Goal: Information Seeking & Learning: Learn about a topic

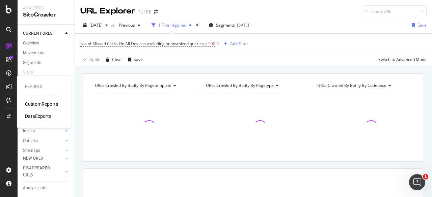
click at [34, 101] on div "CustomReports" at bounding box center [41, 104] width 33 height 7
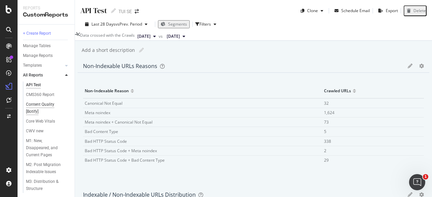
click at [49, 105] on div "Content Quality [Botify]" at bounding box center [45, 108] width 38 height 14
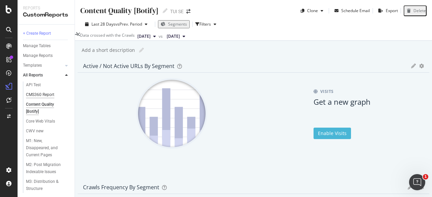
click at [49, 92] on div "CMS360 Report" at bounding box center [40, 94] width 28 height 7
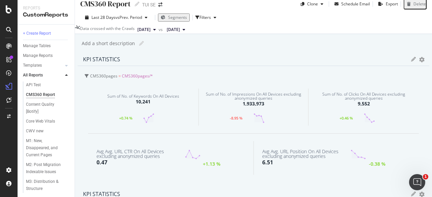
scroll to position [7, 0]
click at [149, 79] on span "CMS360pages/*" at bounding box center [137, 76] width 31 height 6
click at [145, 95] on span "CMS360pages/*" at bounding box center [138, 93] width 31 height 6
click at [411, 62] on icon at bounding box center [413, 59] width 5 height 5
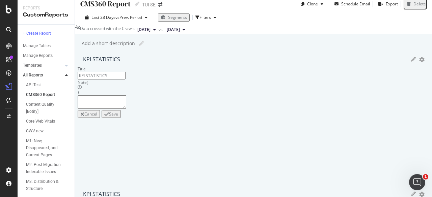
click at [411, 62] on div "KPIs Table Edit KPIs Edit Filter Export as CSV Delete Add to Custom Report" at bounding box center [417, 59] width 13 height 5
click at [411, 62] on icon at bounding box center [413, 59] width 5 height 5
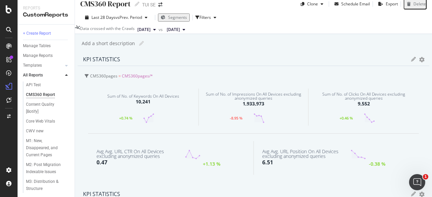
click at [247, 188] on div at bounding box center [253, 188] width 351 height 0
click at [242, 188] on div at bounding box center [253, 188] width 351 height 0
click at [419, 62] on icon "gear" at bounding box center [421, 59] width 5 height 5
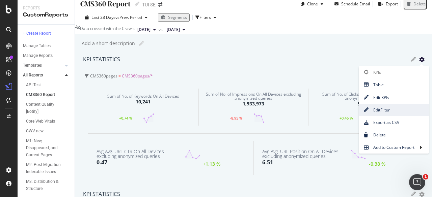
click at [358, 113] on span "Edit Filter" at bounding box center [393, 110] width 70 height 9
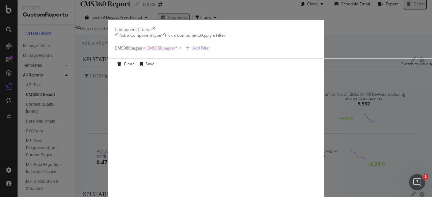
click at [146, 53] on span "CMS360pages/*" at bounding box center [161, 48] width 31 height 9
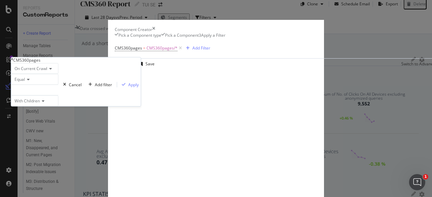
click at [13, 61] on icon "modal" at bounding box center [12, 59] width 2 height 4
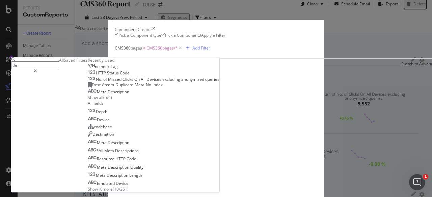
type input "d"
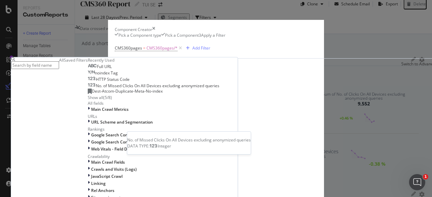
scroll to position [16, 0]
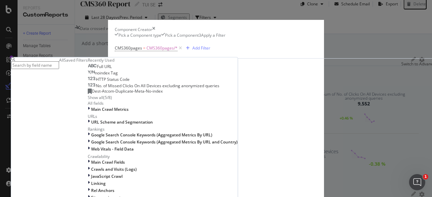
click at [103, 101] on div "( 5 / 8 )" at bounding box center [107, 98] width 9 height 6
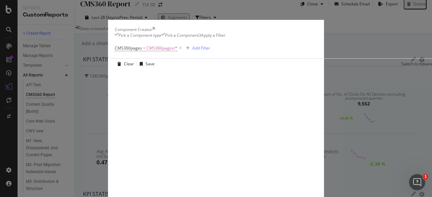
click at [206, 69] on div "Clear Save Switch to Advanced Mode" at bounding box center [281, 63] width 345 height 11
click at [177, 52] on icon "modal" at bounding box center [180, 48] width 6 height 7
click at [124, 51] on div "Add Filter" at bounding box center [133, 48] width 18 height 6
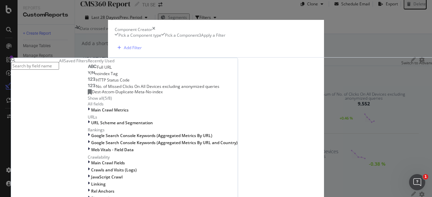
scroll to position [80, 0]
click at [101, 126] on span "URL Scheme and Segmentation" at bounding box center [122, 123] width 62 height 6
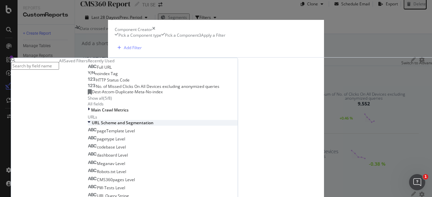
click at [101, 126] on span "URL Scheme and Segmentation" at bounding box center [123, 123] width 62 height 6
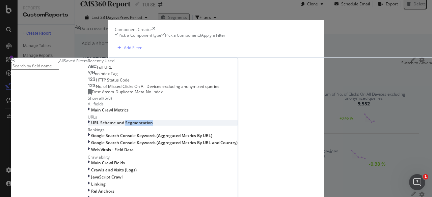
click at [101, 126] on span "URL Scheme and Segmentation" at bounding box center [122, 123] width 62 height 6
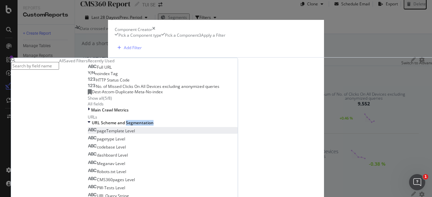
scroll to position [198, 0]
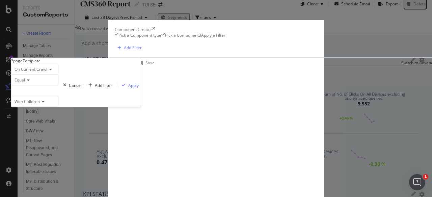
click at [58, 85] on div "Equal" at bounding box center [34, 80] width 47 height 11
click at [58, 96] on div "modal" at bounding box center [34, 90] width 47 height 11
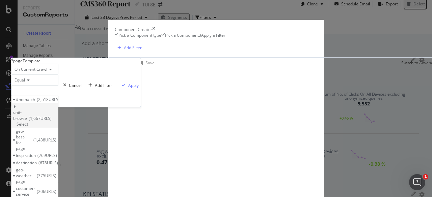
click at [52, 121] on span "1,667 URLS" at bounding box center [40, 119] width 23 height 6
click at [28, 127] on span "Select" at bounding box center [23, 124] width 12 height 6
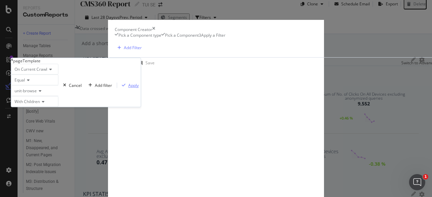
click at [129, 88] on div "Apply" at bounding box center [133, 86] width 10 height 6
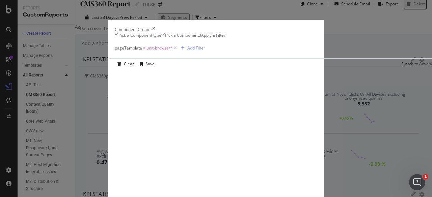
click at [178, 52] on button "Add Filter" at bounding box center [191, 48] width 27 height 8
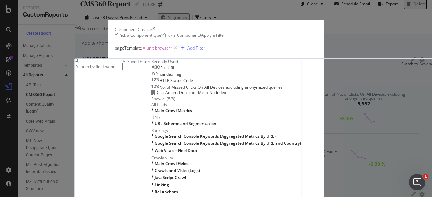
click at [168, 58] on div "pageTemplate = unit-browse/* Add Filter" at bounding box center [282, 48] width 335 height 20
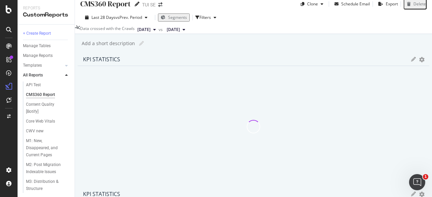
click at [138, 4] on icon at bounding box center [137, 4] width 5 height 5
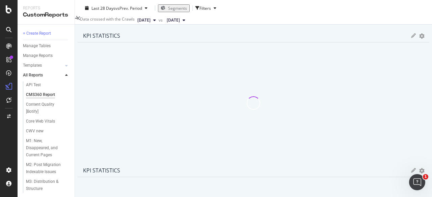
scroll to position [0, 0]
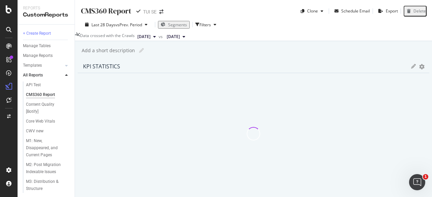
click at [101, 10] on input "CMS360 Report" at bounding box center [106, 10] width 52 height 11
type input "Page type comparison"
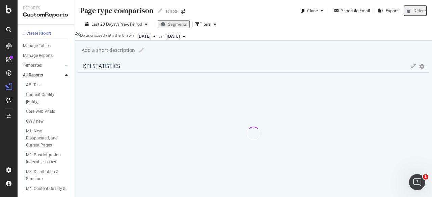
click at [419, 68] on icon "gear" at bounding box center [421, 66] width 5 height 5
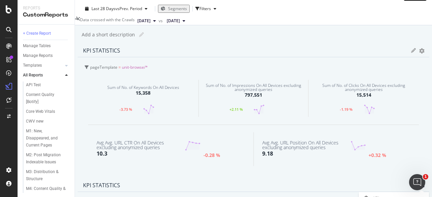
scroll to position [3, 0]
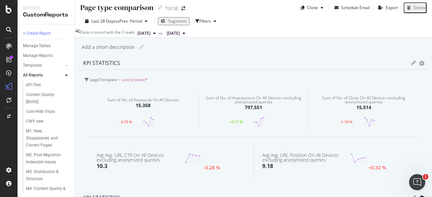
click at [180, 33] on span "[DATE]" at bounding box center [173, 33] width 13 height 6
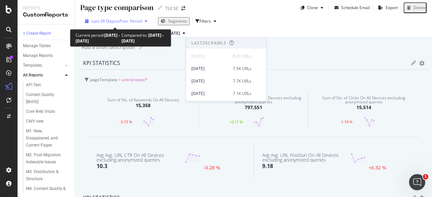
click at [137, 21] on span "vs Prev. Period" at bounding box center [128, 21] width 27 height 6
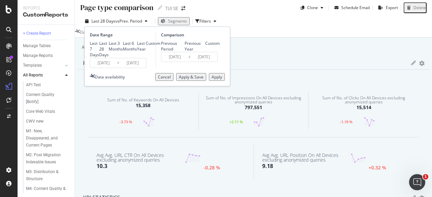
click at [184, 52] on div "Previous Year" at bounding box center [194, 45] width 21 height 11
type input "[DATE]"
click at [212, 80] on div "Apply" at bounding box center [216, 77] width 10 height 6
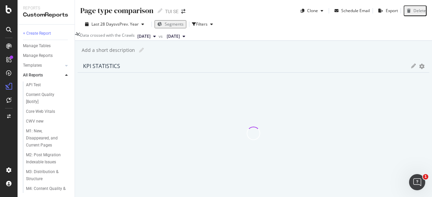
click at [419, 68] on icon "gear" at bounding box center [421, 66] width 5 height 5
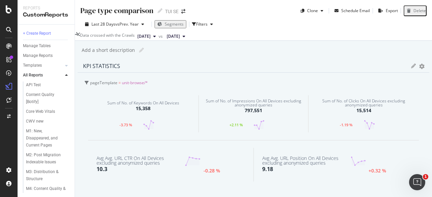
click at [242, 194] on div at bounding box center [253, 194] width 351 height 0
click at [411, 68] on div "KPIs Table Edit KPIs Edit Filter Export as CSV Delete Add to Custom Report" at bounding box center [417, 66] width 13 height 5
click at [419, 68] on icon "gear" at bounding box center [421, 66] width 5 height 5
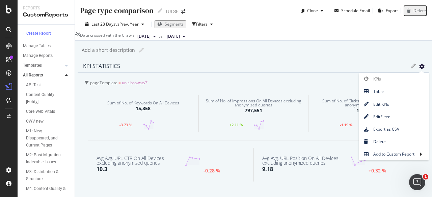
click at [411, 68] on div "KPIs Table Edit KPIs Edit Filter Export as CSV Delete Add to Custom Report" at bounding box center [417, 66] width 13 height 5
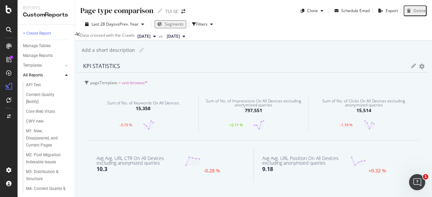
click at [411, 68] on icon at bounding box center [413, 66] width 5 height 5
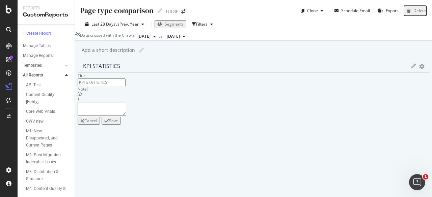
click at [411, 68] on icon at bounding box center [413, 66] width 5 height 5
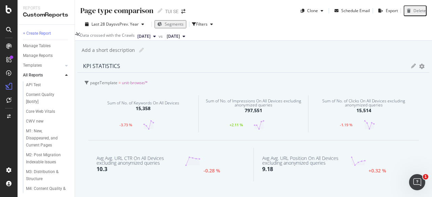
drag, startPoint x: 201, startPoint y: 71, endPoint x: 183, endPoint y: 70, distance: 18.3
click at [183, 69] on div "KPI STATISTICS" at bounding box center [245, 66] width 324 height 7
click at [242, 194] on div at bounding box center [253, 194] width 351 height 0
click at [419, 68] on icon "gear" at bounding box center [421, 66] width 5 height 5
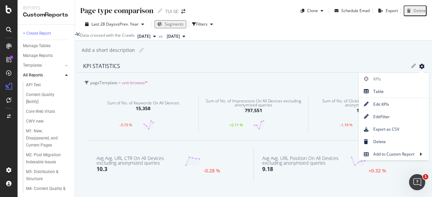
click at [419, 68] on icon "gear" at bounding box center [421, 66] width 5 height 5
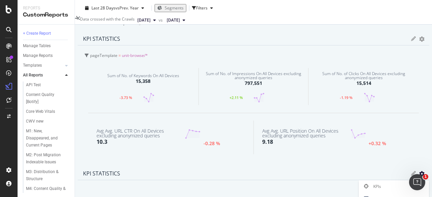
scroll to position [27, 0]
drag, startPoint x: 184, startPoint y: 48, endPoint x: 174, endPoint y: 35, distance: 16.9
click at [174, 35] on div "Page type comparison Page type comparison TUI SE Clone Schedule Email Export De…" at bounding box center [253, 98] width 357 height 197
click at [419, 41] on icon "gear" at bounding box center [421, 39] width 5 height 5
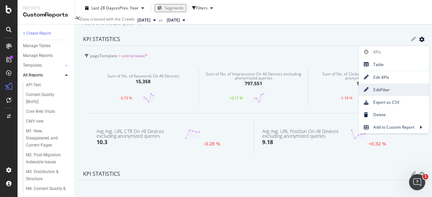
click at [358, 94] on span "Edit Filter" at bounding box center [393, 89] width 70 height 9
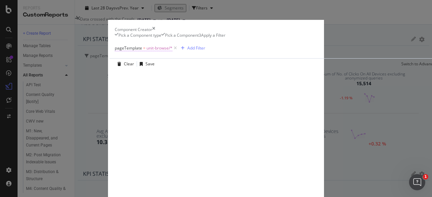
click at [146, 53] on span "unit-browse/*" at bounding box center [159, 48] width 26 height 9
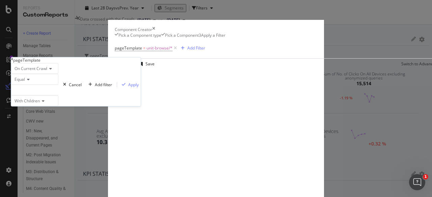
click at [58, 95] on div "modal" at bounding box center [34, 90] width 47 height 11
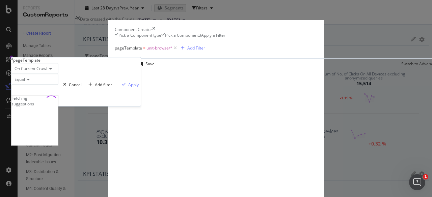
click at [115, 56] on div "pageTemplate = unit-browse/* Add Filter Clear Save Switch to Advanced Mode page…" at bounding box center [216, 120] width 202 height 165
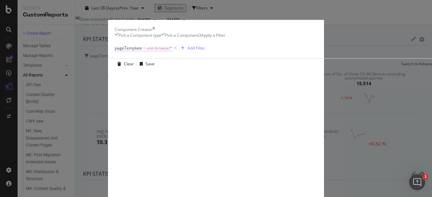
click at [146, 53] on span "unit-browse/*" at bounding box center [159, 48] width 26 height 9
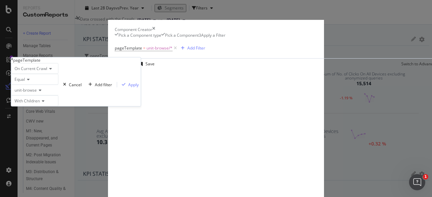
click at [41, 92] on icon "modal" at bounding box center [39, 90] width 5 height 4
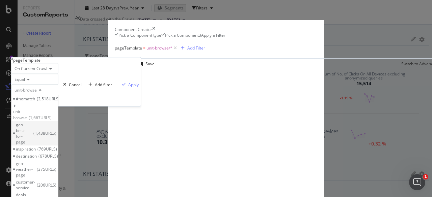
click at [32, 143] on span "geo-best-for-page" at bounding box center [24, 133] width 16 height 23
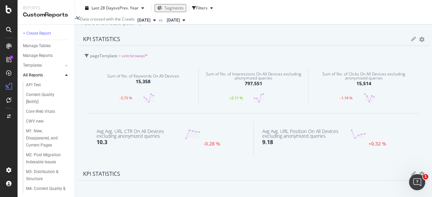
click at [141, 61] on div "pageTemplate = unit-browse/*" at bounding box center [254, 55] width 339 height 9
click at [122, 75] on span "=" at bounding box center [120, 72] width 2 height 6
click at [137, 59] on span "unit-browse/*" at bounding box center [135, 56] width 26 height 6
click at [411, 41] on icon at bounding box center [413, 39] width 5 height 5
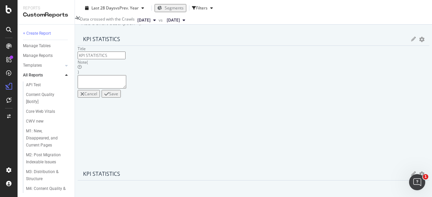
click at [411, 41] on icon at bounding box center [413, 39] width 5 height 5
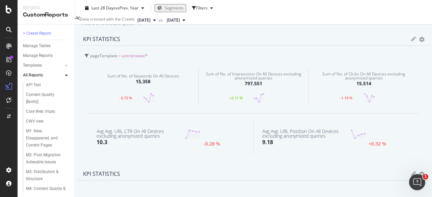
click at [419, 41] on icon "gear" at bounding box center [421, 39] width 5 height 5
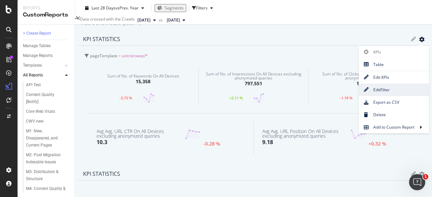
click at [358, 94] on span "Edit Filter" at bounding box center [393, 89] width 70 height 9
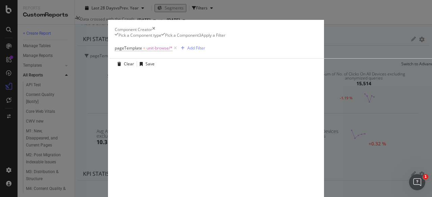
click at [146, 53] on span "unit-browse/*" at bounding box center [159, 48] width 26 height 9
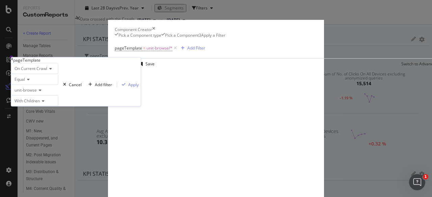
click at [41, 92] on icon "modal" at bounding box center [39, 90] width 5 height 4
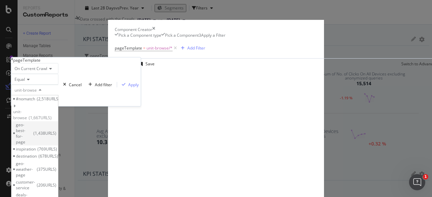
click at [32, 144] on span "geo-best-for-page" at bounding box center [24, 133] width 16 height 23
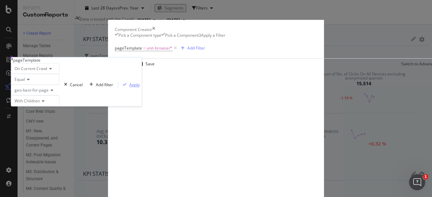
click at [129, 88] on div "Apply" at bounding box center [134, 85] width 10 height 6
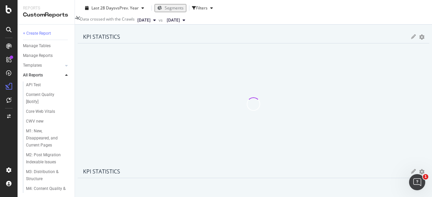
scroll to position [30, 0]
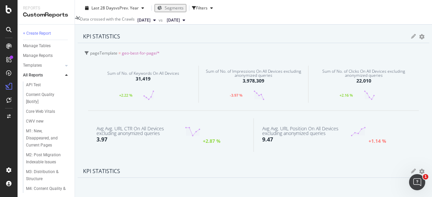
click at [137, 56] on span "geo-best-for-page/*" at bounding box center [141, 53] width 38 height 6
click at [141, 73] on span "geo-best-for-page/*" at bounding box center [142, 70] width 38 height 6
click at [411, 39] on icon at bounding box center [413, 36] width 5 height 5
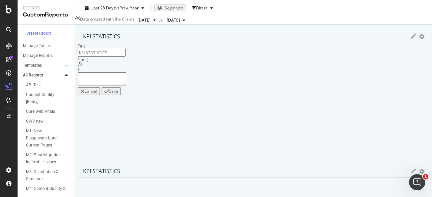
click at [411, 39] on icon at bounding box center [413, 36] width 5 height 5
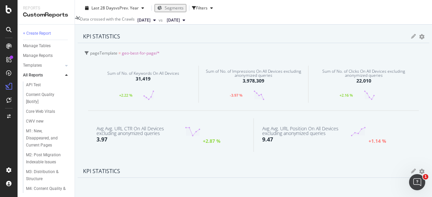
click at [242, 165] on div at bounding box center [253, 165] width 351 height 0
click at [419, 39] on icon "gear" at bounding box center [421, 36] width 5 height 5
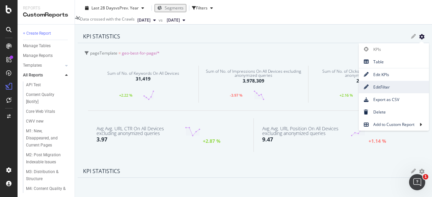
click at [358, 92] on span "Edit Filter" at bounding box center [393, 87] width 70 height 9
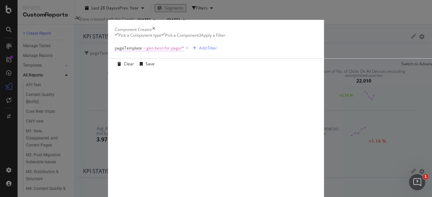
click at [146, 53] on span "geo-best-for-page/*" at bounding box center [165, 48] width 38 height 9
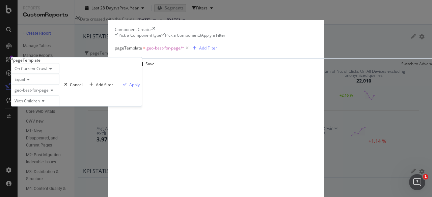
click at [59, 95] on div "geo-best-for-page" at bounding box center [35, 90] width 48 height 11
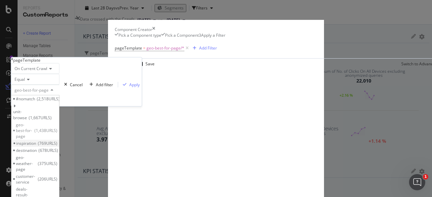
click at [59, 147] on div "inspiration 769 URLS" at bounding box center [35, 143] width 48 height 7
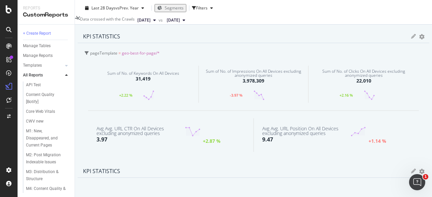
click at [149, 56] on span "geo-best-for-page/*" at bounding box center [141, 53] width 38 height 6
click at [142, 73] on span "geo-best-for-page/*" at bounding box center [142, 70] width 38 height 6
click at [411, 39] on icon at bounding box center [413, 36] width 5 height 5
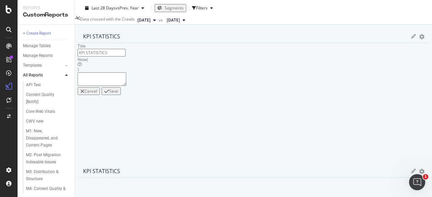
click at [231, 43] on div "KPI STATISTICS KPIs Table Edit KPIs Edit Filter Export as CSV Delete Add to Cus…" at bounding box center [253, 36] width 351 height 13
click at [237, 43] on div "KPI STATISTICS KPIs Table Edit KPIs Edit Filter Export as CSV Delete Add to Cus…" at bounding box center [253, 36] width 351 height 13
click at [238, 43] on div "KPI STATISTICS KPIs Table Edit KPIs Edit Filter Export as CSV Delete Add to Cus…" at bounding box center [253, 36] width 351 height 13
click at [419, 39] on icon "gear" at bounding box center [421, 36] width 5 height 5
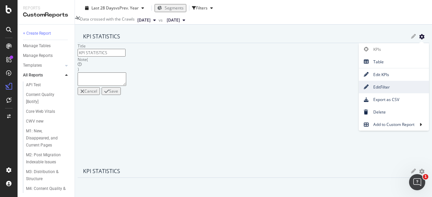
click at [358, 91] on span "Edit Filter" at bounding box center [393, 87] width 70 height 9
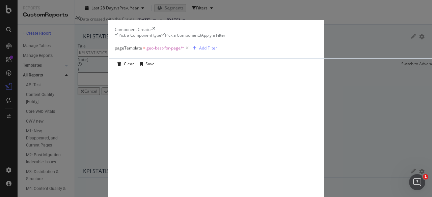
click at [146, 53] on span "geo-best-for-page/*" at bounding box center [165, 48] width 38 height 9
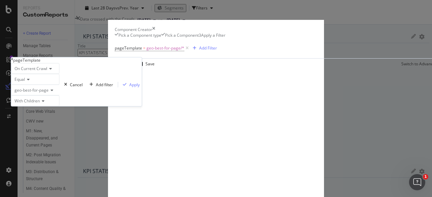
click at [49, 93] on span "geo-best-for-page" at bounding box center [32, 90] width 34 height 6
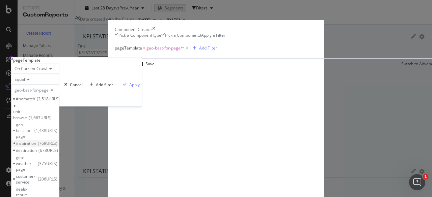
click at [57, 146] on span "769 URLS" at bounding box center [48, 144] width 20 height 6
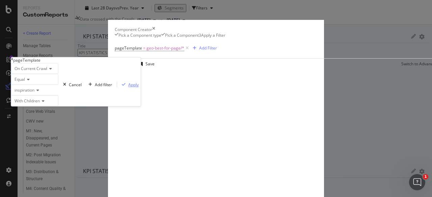
click at [128, 88] on div "Apply" at bounding box center [133, 85] width 10 height 6
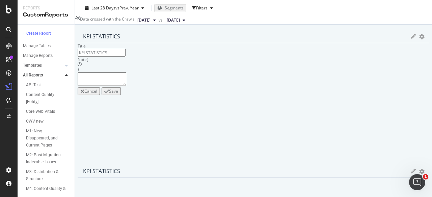
click at [118, 94] on div "Save" at bounding box center [113, 91] width 9 height 6
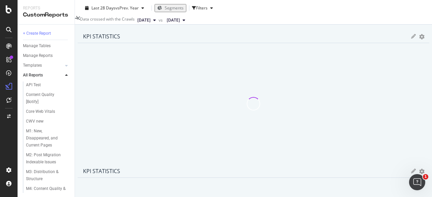
click at [419, 39] on icon "gear" at bounding box center [421, 36] width 5 height 5
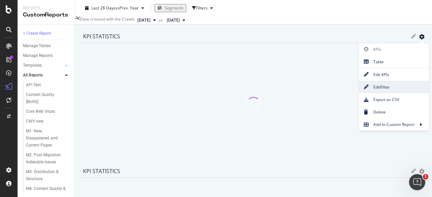
click at [358, 92] on span "Edit Filter" at bounding box center [393, 87] width 70 height 9
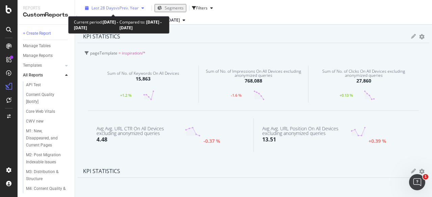
click at [125, 6] on span "vs Prev. Year" at bounding box center [126, 8] width 23 height 6
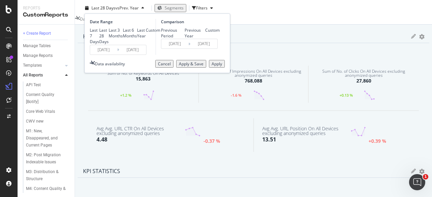
click at [99, 32] on div "Last 7 Days" at bounding box center [94, 35] width 9 height 17
type input "[DATE]"
click at [217, 67] on div "Apply" at bounding box center [216, 64] width 10 height 6
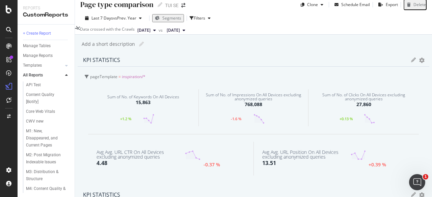
scroll to position [3, 0]
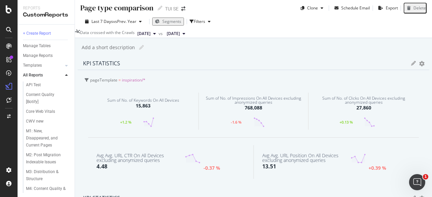
click at [312, 104] on div "Sum of No. of Clicks On All Devices excluding anonymized queries" at bounding box center [364, 100] width 104 height 8
click at [419, 66] on icon "gear" at bounding box center [421, 63] width 5 height 5
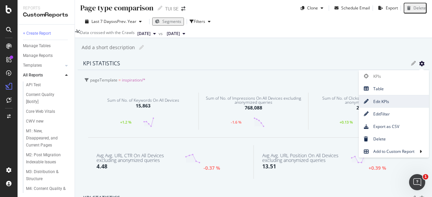
click at [358, 106] on span "Edit KPIs" at bounding box center [393, 101] width 70 height 9
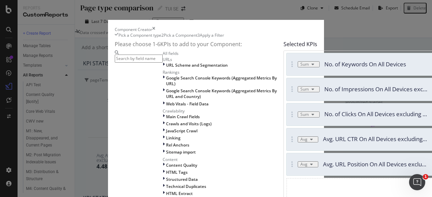
scroll to position [76, 0]
click at [310, 163] on icon "modal" at bounding box center [311, 165] width 3 height 4
click at [311, 66] on icon "modal" at bounding box center [312, 64] width 3 height 4
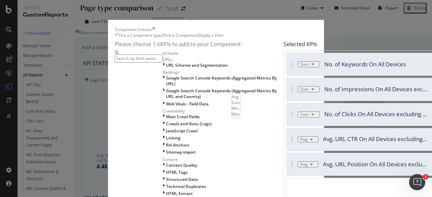
click at [317, 27] on div "Component Creator" at bounding box center [216, 30] width 202 height 6
click at [155, 27] on icon "times" at bounding box center [153, 30] width 3 height 6
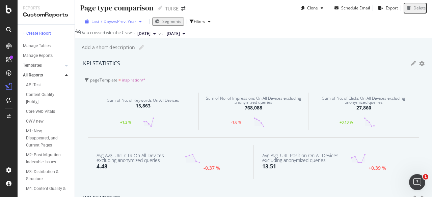
click at [131, 25] on button "Last 7 Days vs Prev. Year" at bounding box center [113, 21] width 66 height 6
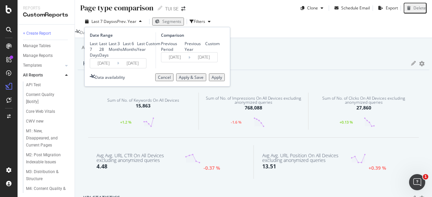
click at [109, 52] on div "Last 28 Days" at bounding box center [103, 49] width 9 height 17
type input "[DATE]"
click at [212, 80] on div "Apply" at bounding box center [216, 78] width 10 height 6
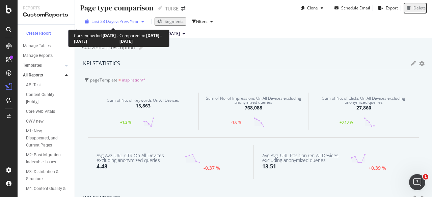
click at [127, 22] on span "vs Prev. Year" at bounding box center [126, 22] width 23 height 6
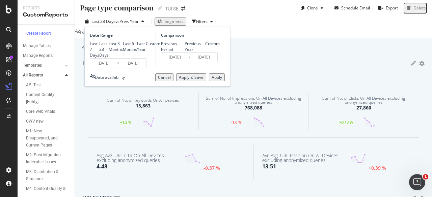
click at [99, 42] on div "Last 7 Days" at bounding box center [94, 49] width 9 height 17
type input "[DATE]"
click at [214, 80] on div "Apply" at bounding box center [216, 78] width 10 height 6
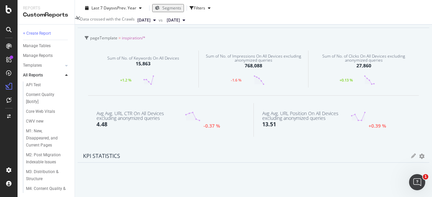
scroll to position [46, 0]
click at [411, 23] on icon at bounding box center [413, 20] width 5 height 5
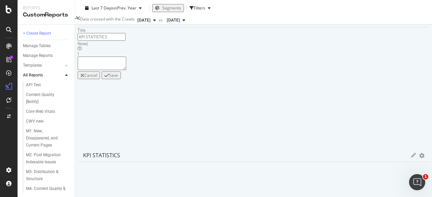
click at [411, 23] on icon at bounding box center [413, 20] width 5 height 5
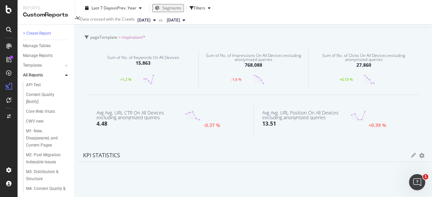
click at [419, 23] on icon "gear" at bounding box center [421, 20] width 5 height 5
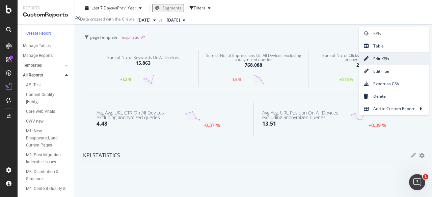
click at [358, 63] on span "Edit KPIs" at bounding box center [393, 58] width 70 height 9
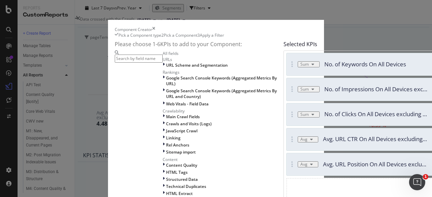
scroll to position [0, 0]
click at [118, 38] on div "Pick a Component type" at bounding box center [139, 35] width 43 height 6
click at [164, 38] on div "Pick a Component" at bounding box center [181, 35] width 34 height 6
click at [202, 38] on div "3 Apply a Filter" at bounding box center [210, 35] width 27 height 6
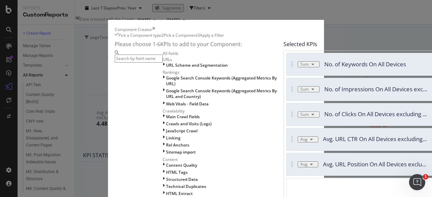
click at [155, 27] on icon "times" at bounding box center [153, 30] width 3 height 6
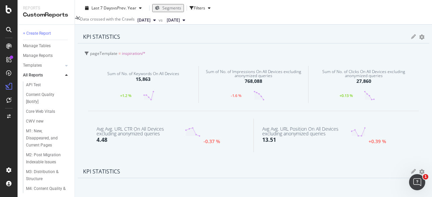
scroll to position [30, 0]
click at [312, 88] on div "Sum of No. of Clicks On All Devices excluding anonymized queries 27,860" at bounding box center [364, 77] width 104 height 22
click at [135, 56] on span "inspiration/*" at bounding box center [134, 53] width 24 height 6
click at [411, 39] on div "KPIs Table Edit KPIs Edit Filter Export as CSV Delete Add to Custom Report" at bounding box center [417, 36] width 13 height 5
click at [411, 39] on icon at bounding box center [413, 36] width 5 height 5
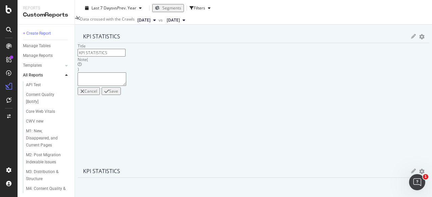
click at [243, 165] on div at bounding box center [253, 165] width 351 height 0
click at [419, 39] on icon "gear" at bounding box center [421, 36] width 5 height 5
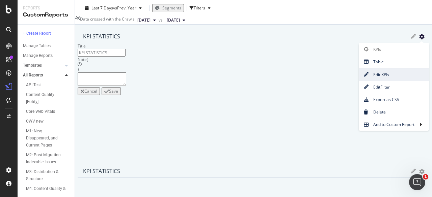
click at [358, 78] on span "Edit KPIs" at bounding box center [393, 74] width 70 height 9
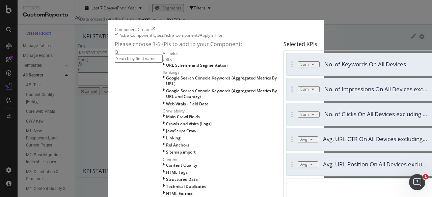
click at [118, 38] on div "Pick a Component type" at bounding box center [139, 35] width 43 height 6
click at [164, 38] on div "Pick a Component" at bounding box center [181, 35] width 34 height 6
click at [155, 27] on icon "times" at bounding box center [153, 30] width 3 height 6
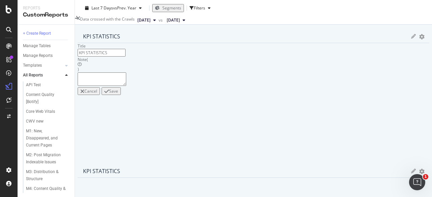
click at [419, 39] on icon "gear" at bounding box center [421, 36] width 5 height 5
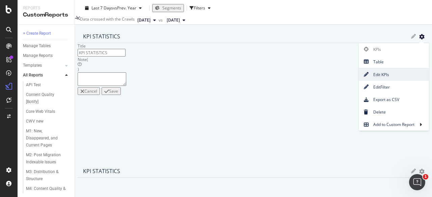
click at [358, 79] on span "Edit KPIs" at bounding box center [393, 74] width 70 height 9
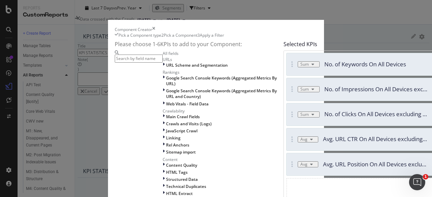
click at [155, 27] on div "times" at bounding box center [153, 30] width 3 height 6
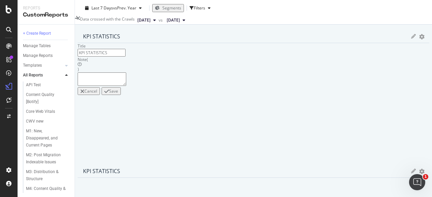
click at [419, 39] on icon "gear" at bounding box center [421, 36] width 5 height 5
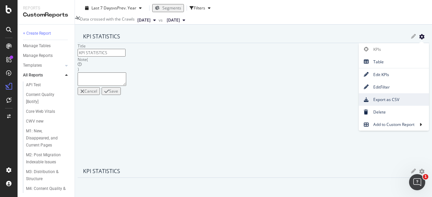
click at [358, 99] on link "Export as CSV" at bounding box center [393, 99] width 70 height 12
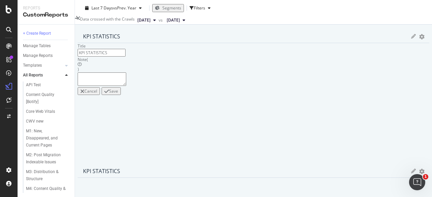
click at [244, 165] on div at bounding box center [253, 165] width 351 height 0
click at [242, 165] on div at bounding box center [253, 165] width 351 height 0
click at [419, 39] on icon "gear" at bounding box center [421, 36] width 5 height 5
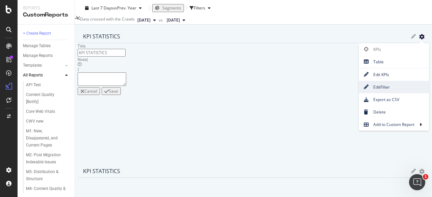
click at [358, 91] on span "Edit Filter" at bounding box center [393, 87] width 70 height 9
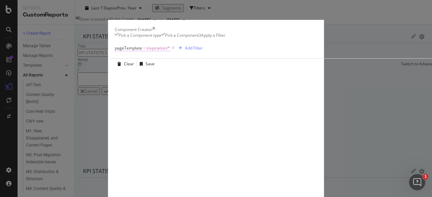
click at [146, 53] on span "inspiration/*" at bounding box center [158, 48] width 24 height 9
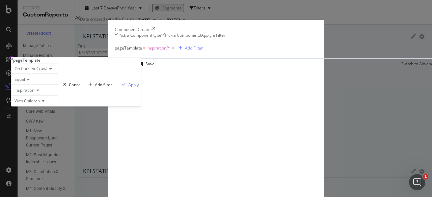
click at [58, 95] on div "inspiration" at bounding box center [34, 90] width 47 height 11
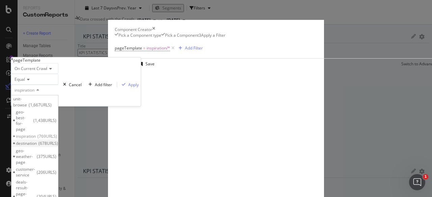
scroll to position [0, 0]
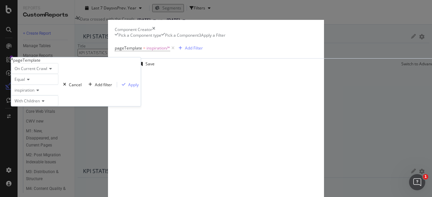
click at [47, 71] on span "On Current Crawl" at bounding box center [31, 69] width 33 height 6
click at [13, 61] on icon "modal" at bounding box center [12, 59] width 2 height 4
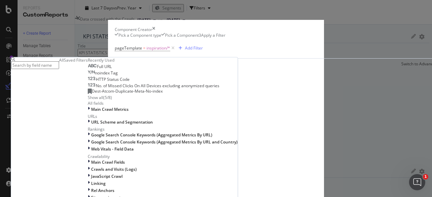
click at [103, 101] on div "( 5 / 8 )" at bounding box center [107, 98] width 9 height 6
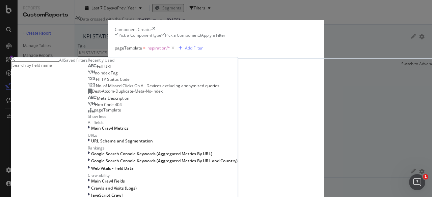
click at [88, 63] on div "Saved Filters" at bounding box center [76, 60] width 24 height 6
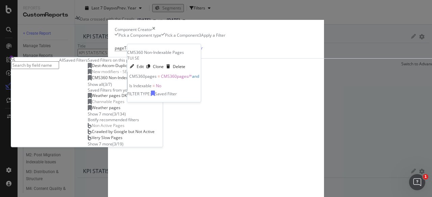
click at [102, 81] on span "CMS360 Non-Indexable Pages" at bounding box center [120, 78] width 57 height 6
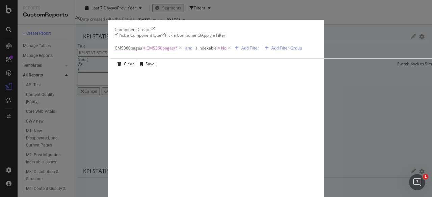
click at [146, 53] on span "CMS360pages/*" at bounding box center [161, 48] width 31 height 9
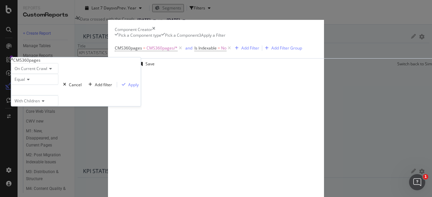
click at [115, 56] on div "CMS360pages = CMS360pages/* and Is Indexable = No Add Filter Add Filter Group C…" at bounding box center [216, 120] width 202 height 165
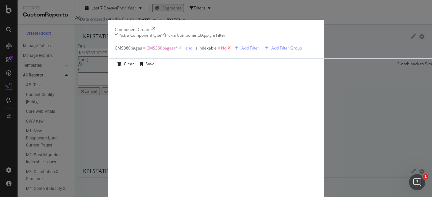
click at [226, 52] on icon "modal" at bounding box center [229, 48] width 6 height 7
drag, startPoint x: 375, startPoint y: 178, endPoint x: 373, endPoint y: 174, distance: 4.6
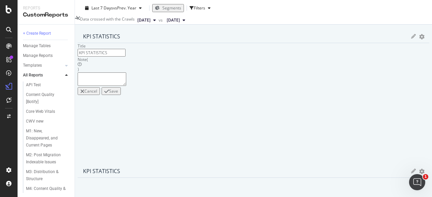
click at [118, 94] on div "Save" at bounding box center [113, 91] width 9 height 6
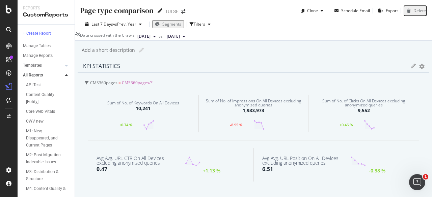
click at [158, 12] on icon at bounding box center [159, 10] width 5 height 5
click at [138, 13] on input "Page type comparison" at bounding box center [117, 10] width 75 height 11
type input "c"
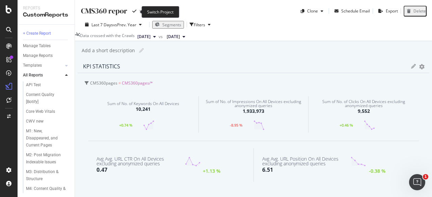
type input "CMS360 report"
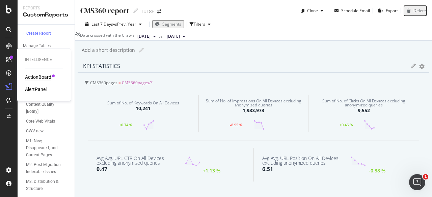
click at [31, 76] on div "ActionBoard" at bounding box center [38, 77] width 26 height 7
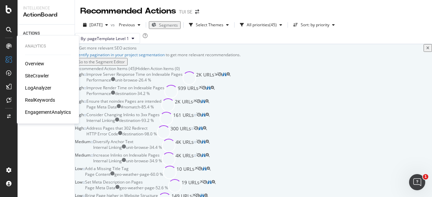
click at [44, 99] on div "RealKeywords" at bounding box center [40, 100] width 30 height 7
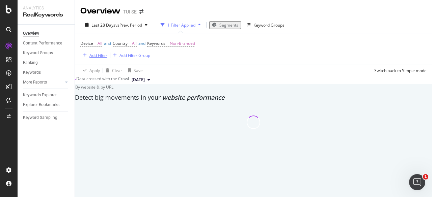
click at [107, 58] on div "Add Filter" at bounding box center [98, 56] width 18 height 6
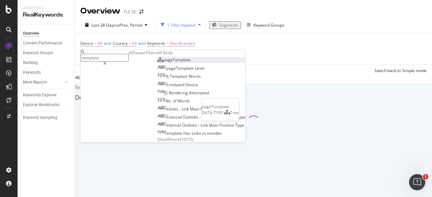
type input "template"
click at [163, 63] on span "pageTemplate" at bounding box center [176, 60] width 27 height 6
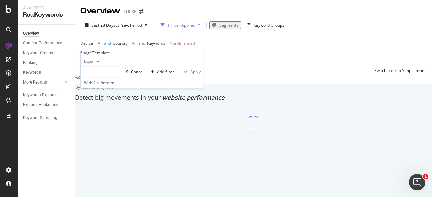
click at [110, 77] on div at bounding box center [101, 71] width 40 height 11
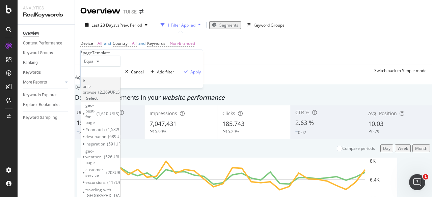
click at [121, 95] on span "2,269 URLS" at bounding box center [109, 93] width 23 height 6
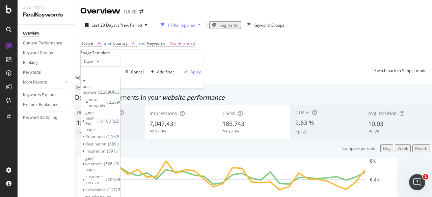
click at [120, 92] on div "unit-browse 2,269 URLS Select new-template 2,269 URLS geo-best-for-page 1,610 U…" at bounding box center [101, 144] width 40 height 135
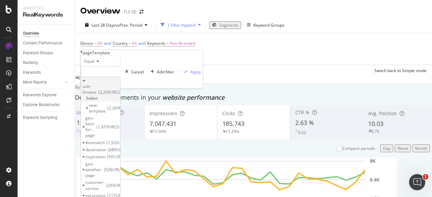
click at [98, 98] on span "Select" at bounding box center [92, 98] width 12 height 6
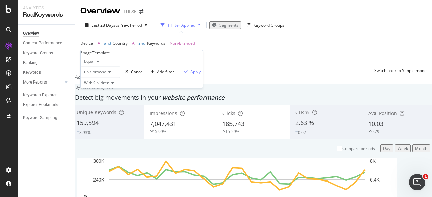
click at [190, 75] on div "Apply" at bounding box center [195, 72] width 10 height 6
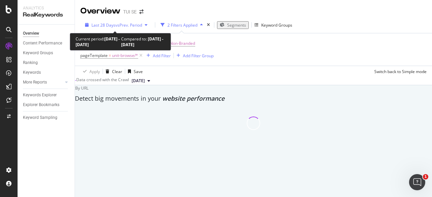
click at [134, 24] on span "vs Prev. Period" at bounding box center [128, 25] width 27 height 6
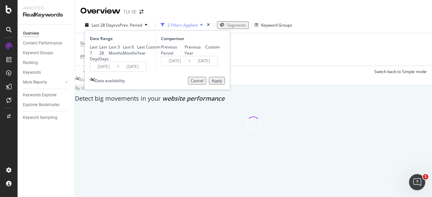
click at [99, 48] on div "Last 7 Days" at bounding box center [94, 52] width 9 height 17
type input "[DATE]"
click at [184, 55] on div "Previous Year" at bounding box center [194, 49] width 21 height 11
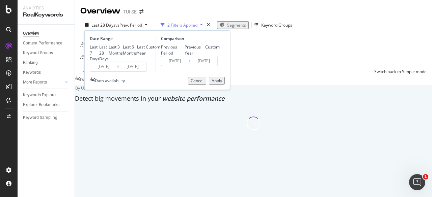
type input "[DATE]"
click at [214, 84] on div "Apply" at bounding box center [216, 81] width 10 height 6
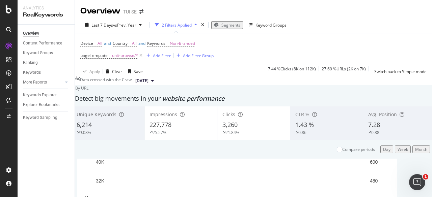
scroll to position [274, 0]
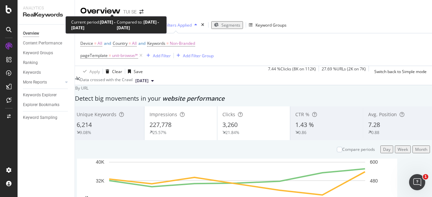
click at [121, 22] on span "vs Prev. Year" at bounding box center [124, 25] width 23 height 6
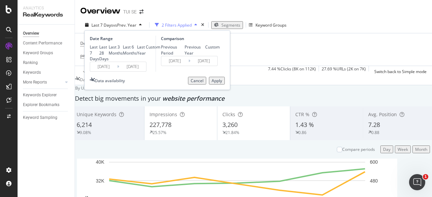
click at [109, 48] on div "Last 3 Months" at bounding box center [116, 49] width 14 height 11
type input "[DATE]"
click at [212, 84] on div "Apply" at bounding box center [216, 81] width 10 height 6
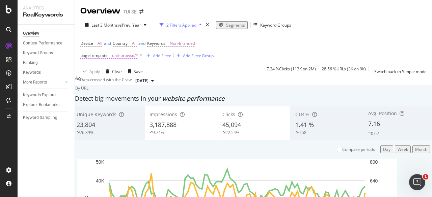
click at [117, 56] on span "unit-browse/*" at bounding box center [125, 55] width 26 height 9
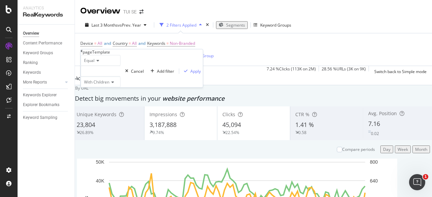
click at [107, 77] on div "Equal With Children" at bounding box center [101, 71] width 40 height 32
click at [107, 78] on div "Equal With Children" at bounding box center [101, 71] width 40 height 32
click at [106, 77] on div at bounding box center [101, 71] width 40 height 11
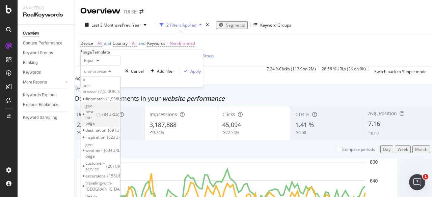
click at [95, 110] on span "geo-best-for-page" at bounding box center [89, 114] width 9 height 23
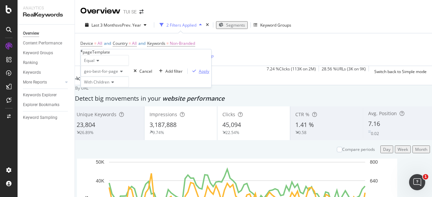
click at [199, 74] on div "Apply" at bounding box center [204, 71] width 10 height 6
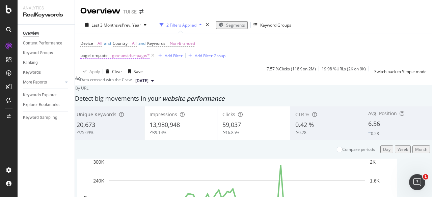
click at [123, 54] on span "geo-best-for-page/*" at bounding box center [131, 55] width 38 height 9
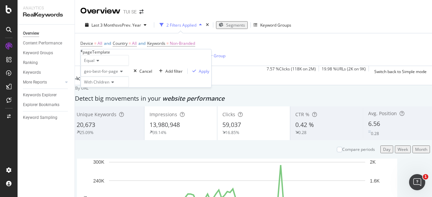
click at [108, 77] on div "geo-best-for-page" at bounding box center [105, 71] width 48 height 11
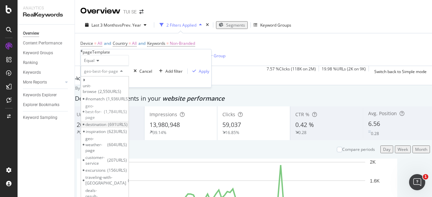
click at [125, 124] on span "691 URLS" at bounding box center [118, 125] width 20 height 6
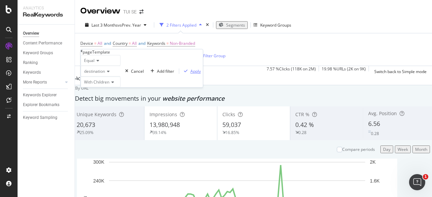
click at [190, 74] on div "Apply" at bounding box center [195, 71] width 10 height 6
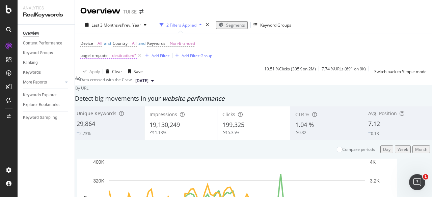
click at [128, 54] on span "destination/*" at bounding box center [124, 55] width 25 height 9
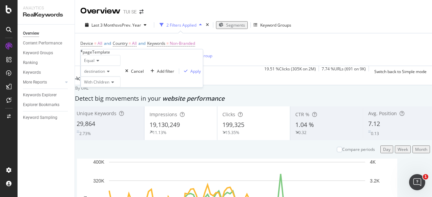
click at [113, 77] on div "destination" at bounding box center [101, 71] width 40 height 11
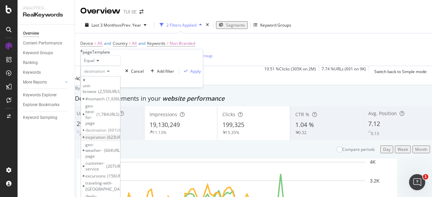
click at [120, 134] on div "inspiration 623 URLS" at bounding box center [100, 137] width 39 height 7
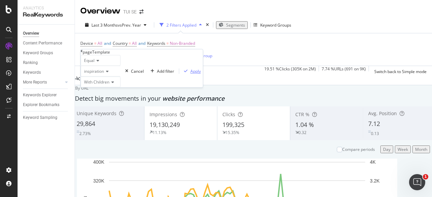
click at [190, 74] on div "Apply" at bounding box center [195, 71] width 10 height 6
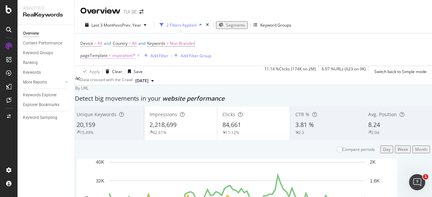
click at [118, 54] on span "inspiration/*" at bounding box center [124, 55] width 24 height 9
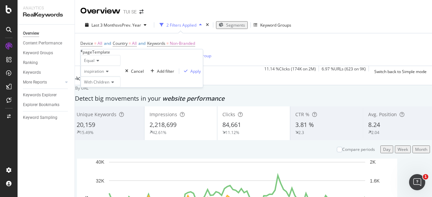
click at [106, 77] on div "inspiration" at bounding box center [101, 71] width 40 height 11
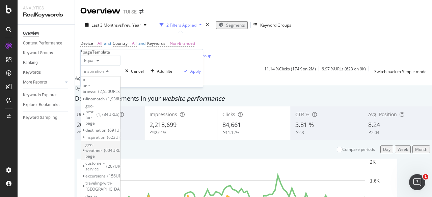
click at [102, 142] on span "geo-weather-page" at bounding box center [93, 150] width 17 height 17
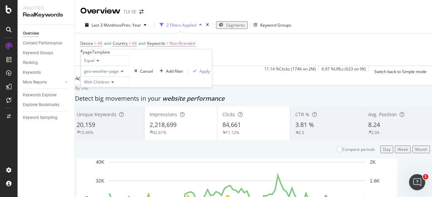
click at [156, 87] on div "Equal geo-weather-page With Children Cancel Add filter Apply" at bounding box center [146, 71] width 131 height 32
click at [199, 74] on div "Apply" at bounding box center [204, 71] width 10 height 6
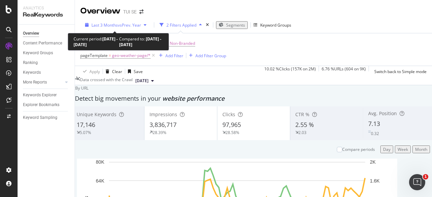
click at [121, 26] on span "vs Prev. Year" at bounding box center [129, 25] width 23 height 6
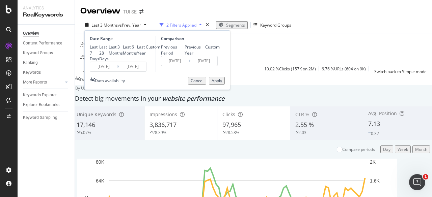
click at [110, 50] on div "Last 7 Days Last 28 Days Last 3 Months Last 6 Months Last Year Custom" at bounding box center [125, 52] width 70 height 17
click at [99, 48] on div "Last 7 Days" at bounding box center [94, 52] width 9 height 17
type input "[DATE]"
click at [211, 84] on div "Apply" at bounding box center [216, 81] width 10 height 6
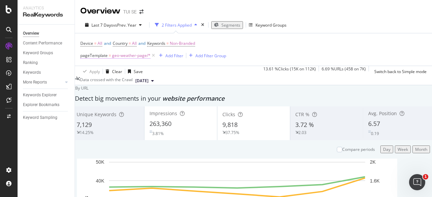
click at [121, 54] on span "geo-weather-page/*" at bounding box center [131, 55] width 38 height 9
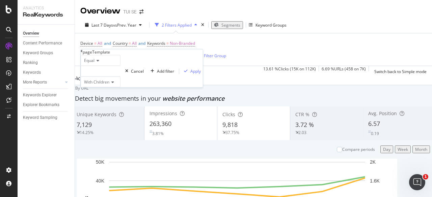
click at [111, 77] on div at bounding box center [101, 71] width 40 height 11
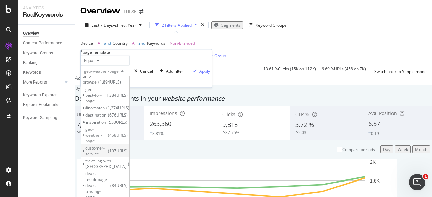
scroll to position [13, 0]
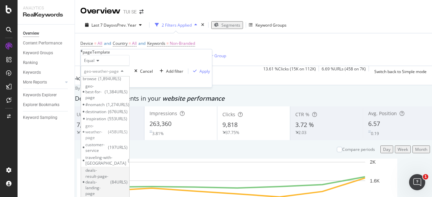
click at [126, 167] on div "deals-result-page-deals-landing-page 84 URLS" at bounding box center [105, 182] width 48 height 30
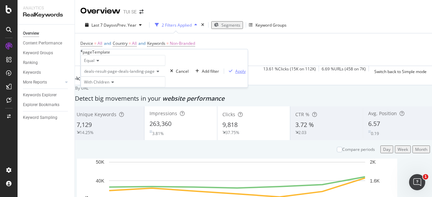
click at [235, 74] on div "Apply" at bounding box center [240, 71] width 10 height 6
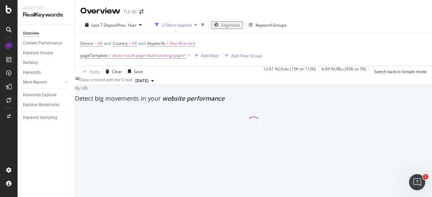
scroll to position [8, 0]
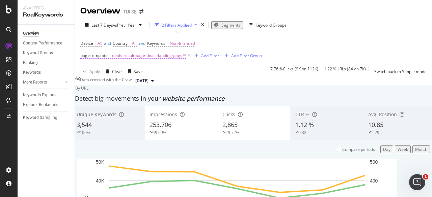
click at [162, 51] on span "deals-result-page-deals-landing-page/*" at bounding box center [149, 55] width 74 height 9
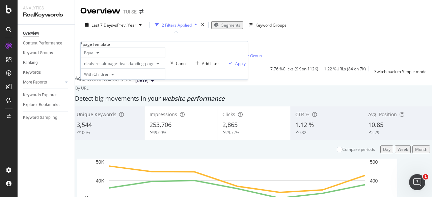
click at [109, 66] on span "deals-result-page-deals-landing-page" at bounding box center [119, 64] width 70 height 6
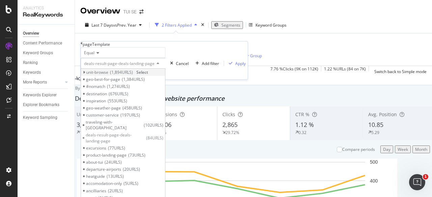
click at [108, 75] on span "unit-browse" at bounding box center [97, 72] width 22 height 6
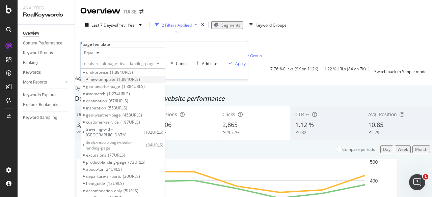
click at [140, 82] on span "1,894 URLS" at bounding box center [128, 80] width 23 height 6
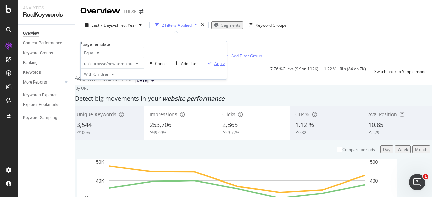
click at [214, 66] on div "Apply" at bounding box center [219, 64] width 10 height 6
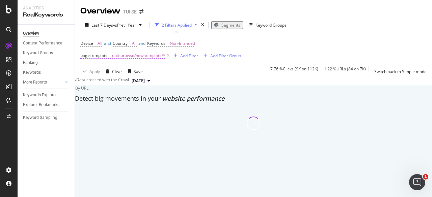
click at [130, 51] on span "unit-browse/new-template/*" at bounding box center [138, 55] width 53 height 9
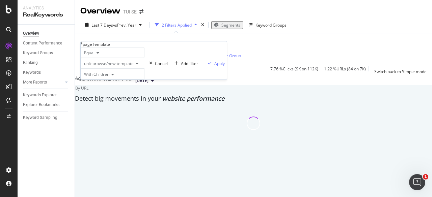
click at [113, 66] on span "unit-browse/new-template" at bounding box center [109, 64] width 50 height 6
click at [214, 66] on div "Apply" at bounding box center [219, 64] width 10 height 6
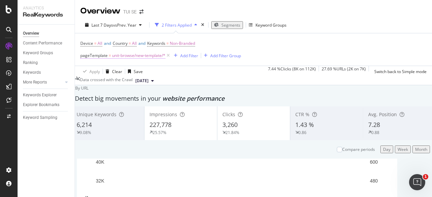
click at [140, 51] on span "unit-browse/new-template/*" at bounding box center [138, 55] width 53 height 9
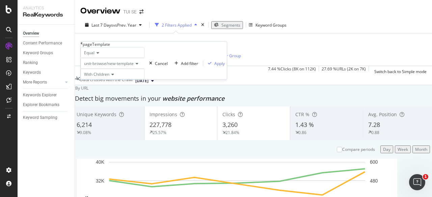
click at [114, 66] on span "unit-browse/new-template" at bounding box center [109, 64] width 50 height 6
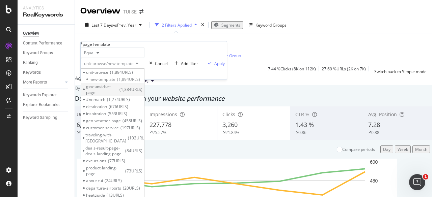
click at [118, 95] on span "geo-best-for-page" at bounding box center [102, 89] width 32 height 11
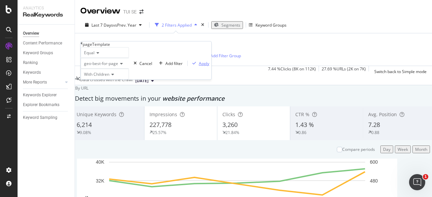
click at [199, 66] on div "Apply" at bounding box center [204, 64] width 10 height 6
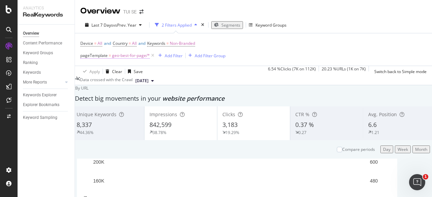
click at [132, 51] on span "geo-best-for-page/*" at bounding box center [131, 55] width 38 height 9
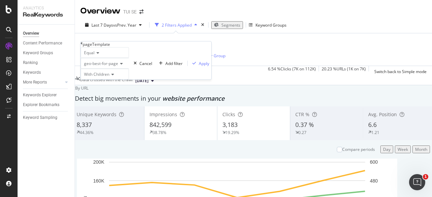
click at [115, 69] on div "geo-best-for-page" at bounding box center [105, 63] width 48 height 11
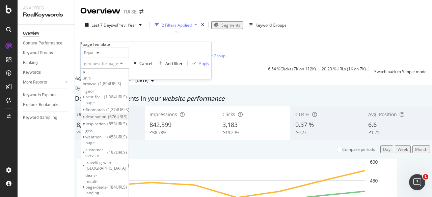
click at [124, 114] on span "676 URLS" at bounding box center [118, 117] width 20 height 6
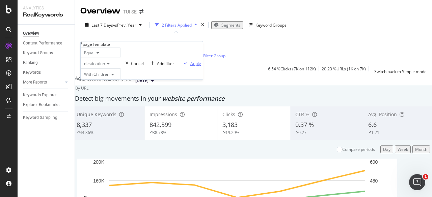
click at [190, 66] on div "Apply" at bounding box center [195, 64] width 10 height 6
